Goal: Information Seeking & Learning: Find specific fact

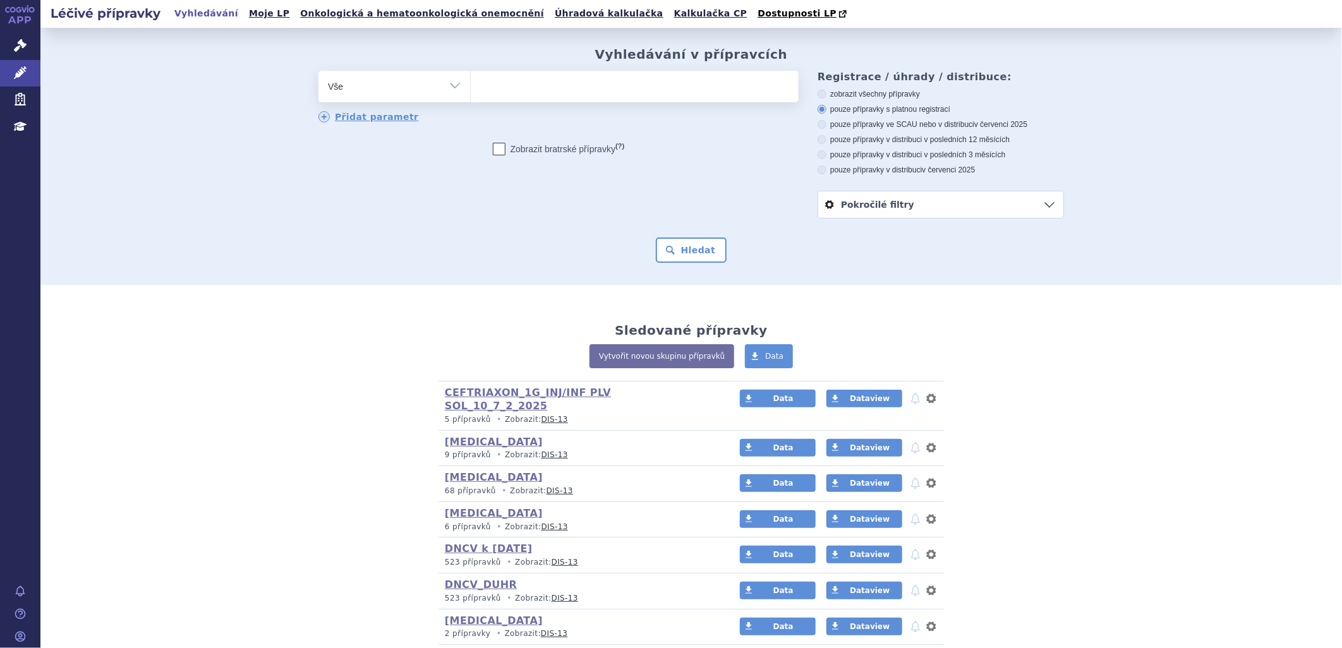
click at [582, 91] on ul at bounding box center [635, 84] width 328 height 27
click at [471, 91] on select at bounding box center [470, 86] width 1 height 32
type input "pr"
type input "pro"
type input "prop"
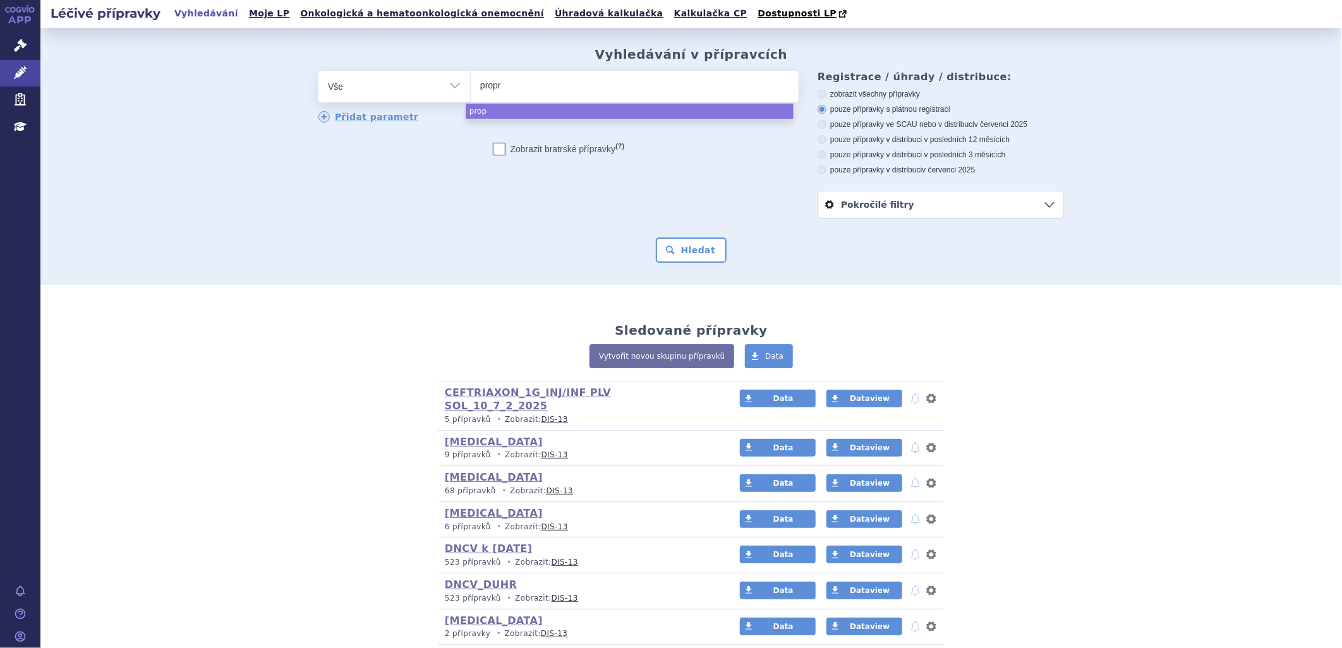
type input "propra"
type input "proprano"
type input "propranol"
type input "[MEDICAL_DATA]"
select select "[MEDICAL_DATA]"
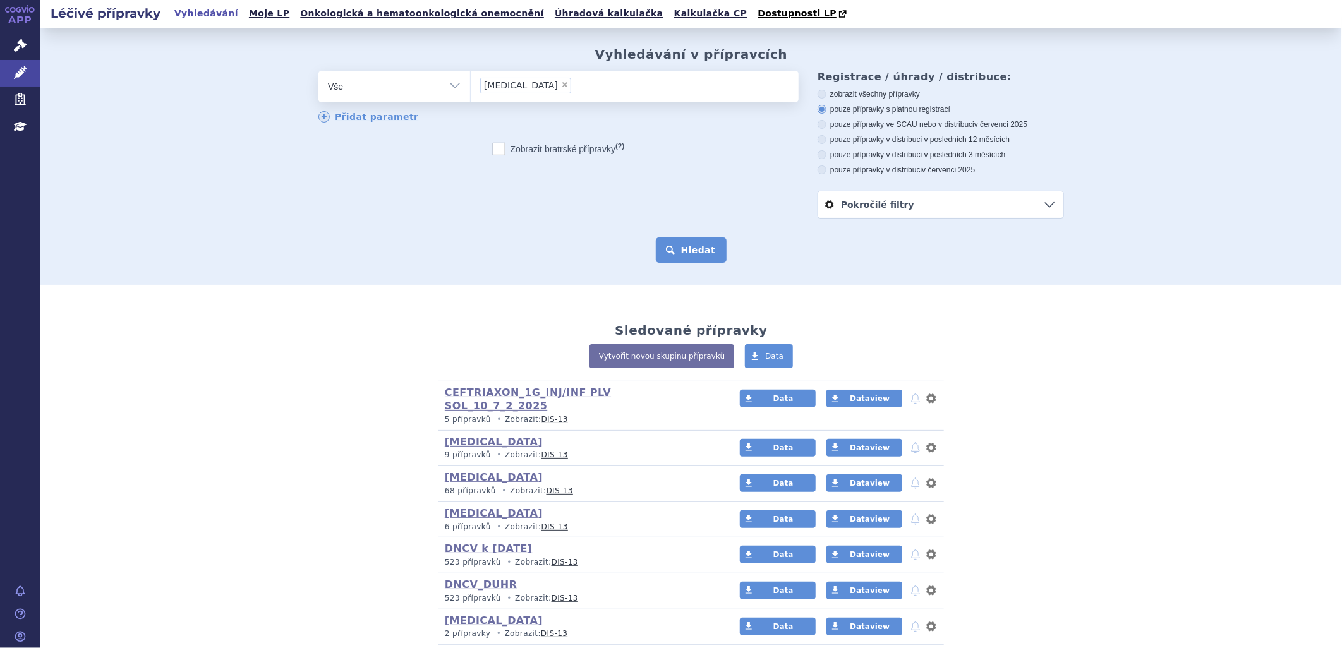
click at [673, 249] on button "Hledat" at bounding box center [691, 250] width 71 height 25
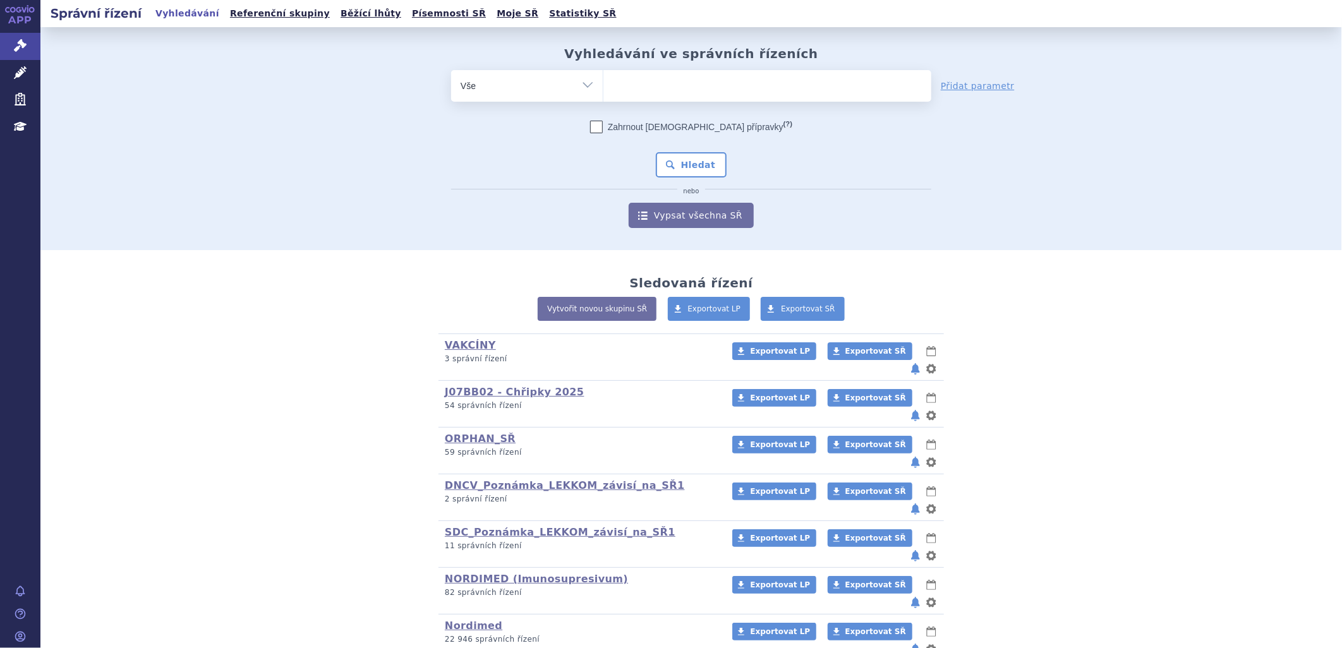
click at [693, 87] on ul at bounding box center [768, 83] width 328 height 27
click at [604, 87] on select at bounding box center [603, 86] width 1 height 32
type input "pr"
type input "pro"
type input "prop"
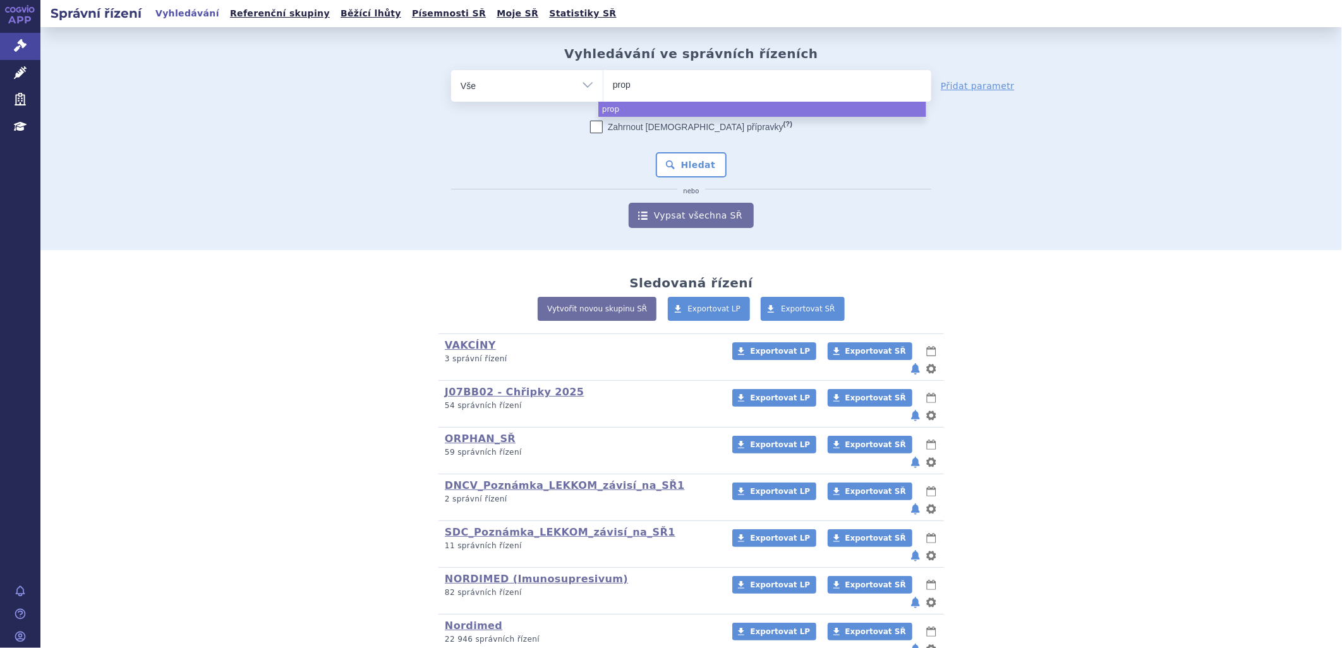
type input "propr"
type input "propra"
type input "propran"
type input "proprano"
type input "propranol"
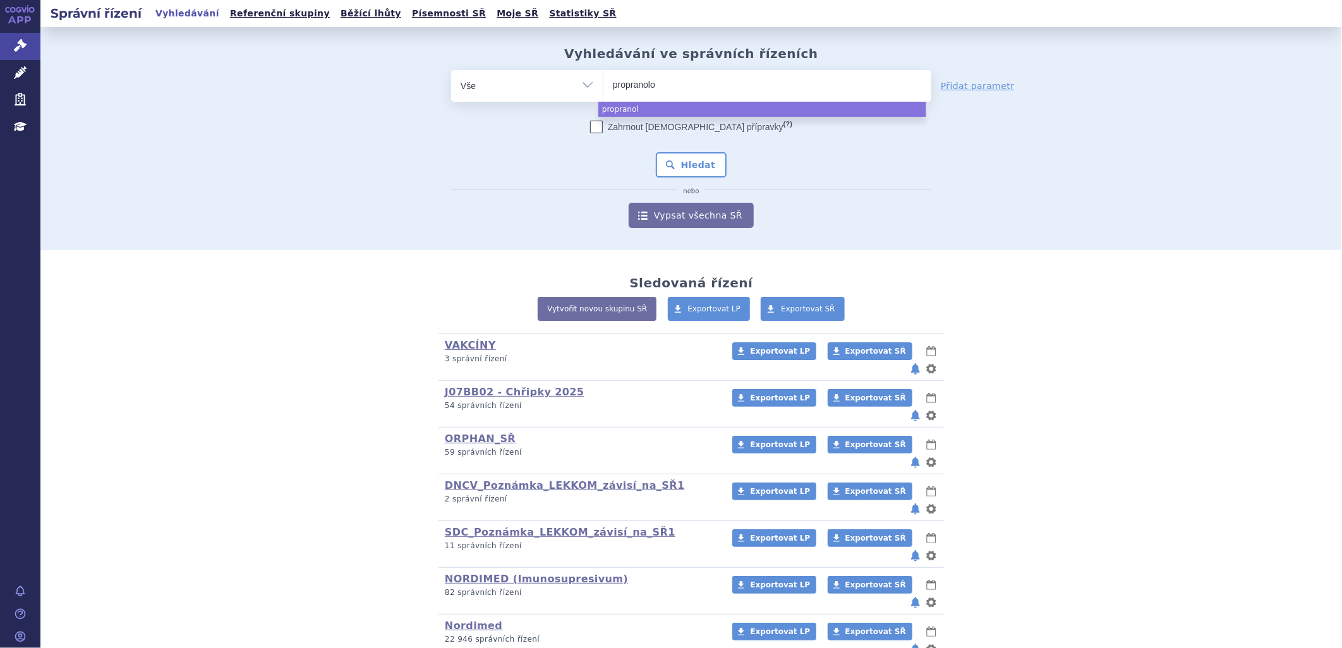
type input "[MEDICAL_DATA]"
select select "[MEDICAL_DATA]"
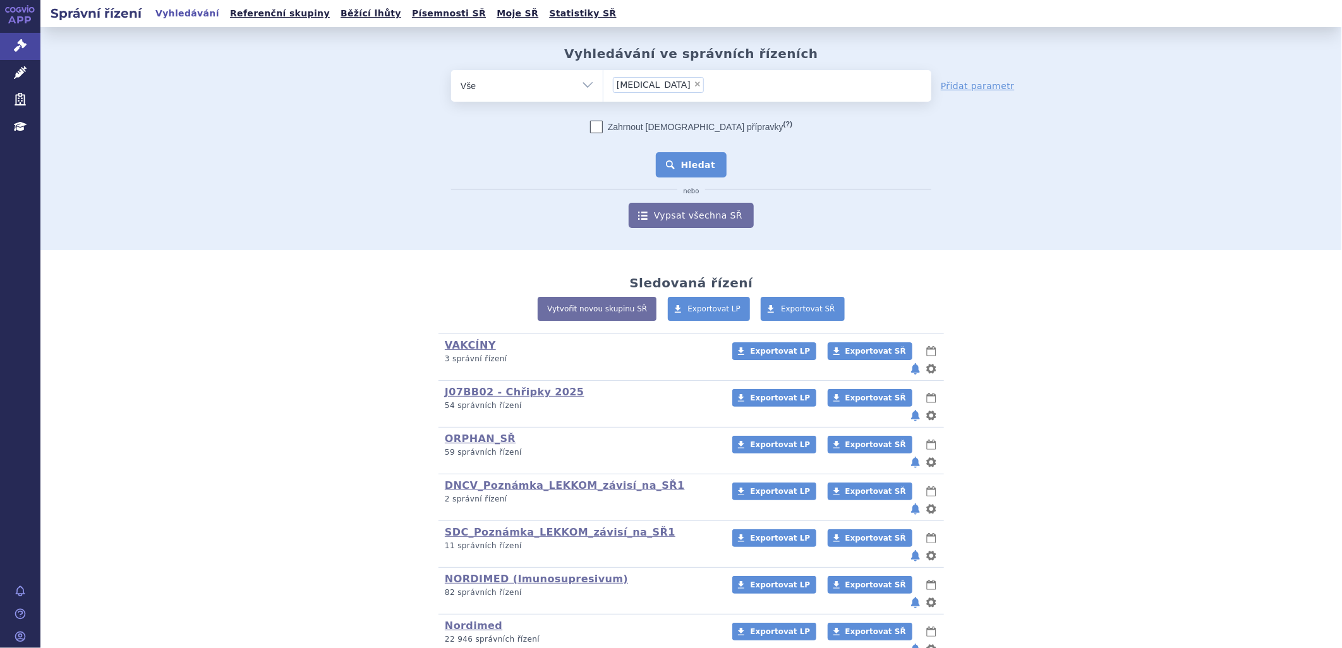
click at [687, 167] on button "Hledat" at bounding box center [691, 164] width 71 height 25
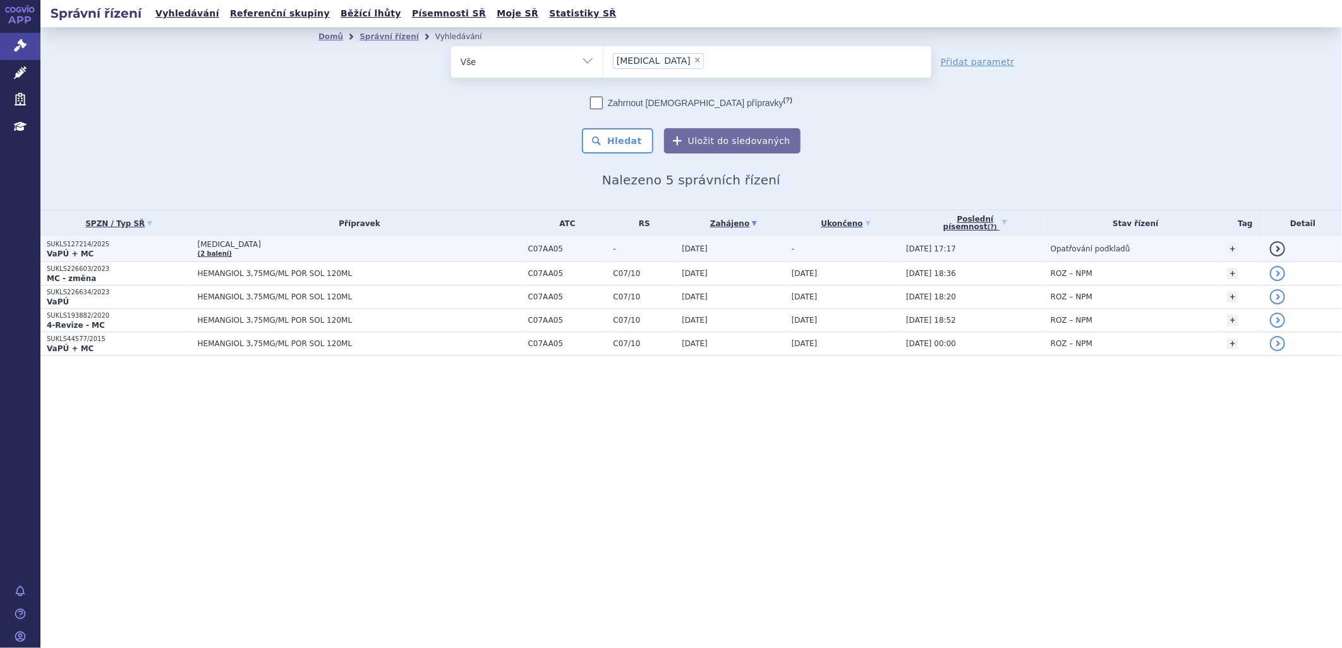
click at [217, 251] on link "(2 balení)" at bounding box center [215, 253] width 34 height 7
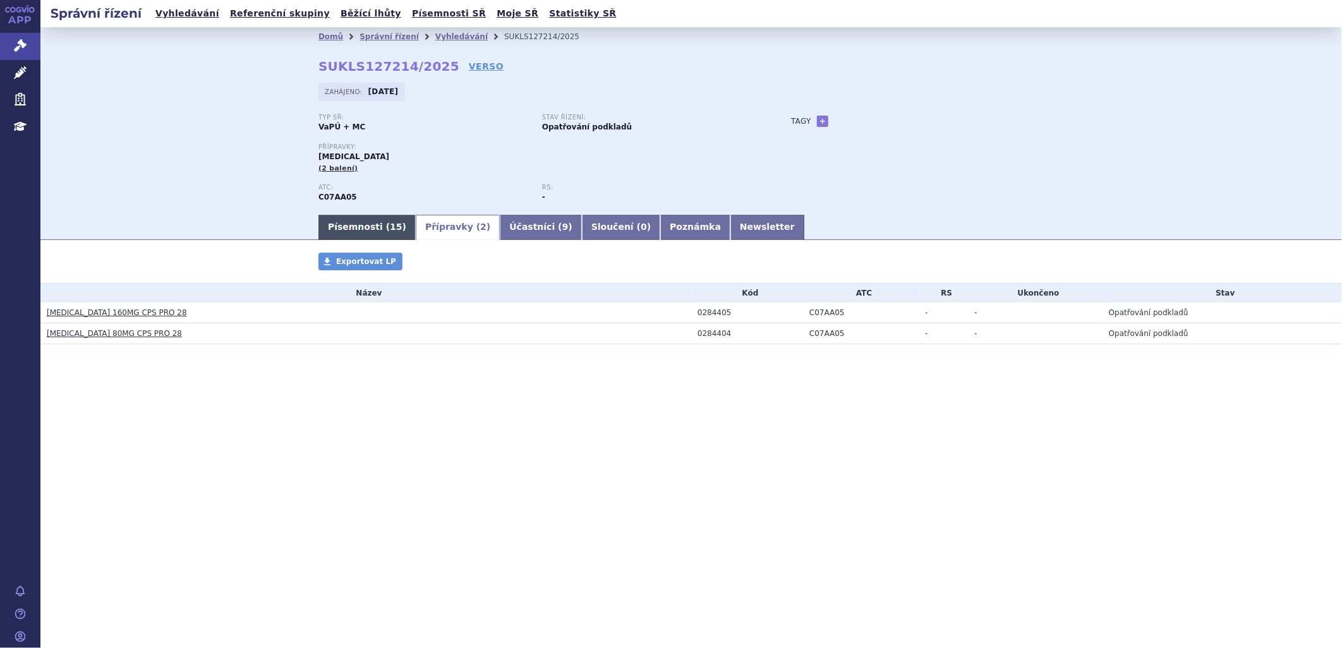
click at [349, 225] on link "Písemnosti ( 15 )" at bounding box center [367, 227] width 97 height 25
